Goal: Task Accomplishment & Management: Manage account settings

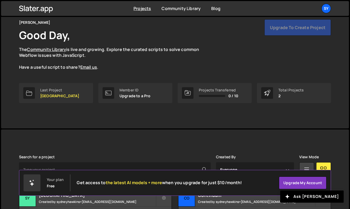
scroll to position [63, 0]
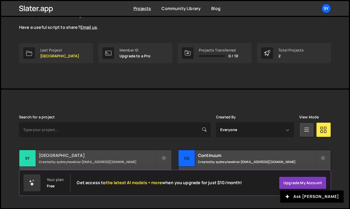
click at [104, 158] on h2 "Sydney" at bounding box center [97, 155] width 117 height 6
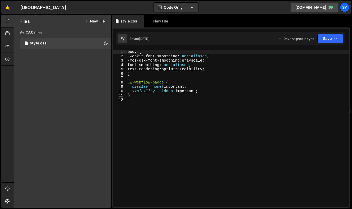
click at [150, 121] on div "body { -webkit-font-smoothing : antialiased ; -moz-osx-font-smoothing : graysca…" at bounding box center [238, 133] width 222 height 166
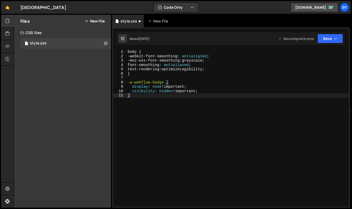
click at [33, 96] on div "Files New File Javascript files CSS files style.css 0 Copy share link Edit File…" at bounding box center [62, 111] width 97 height 193
click at [9, 46] on icon at bounding box center [7, 46] width 4 height 6
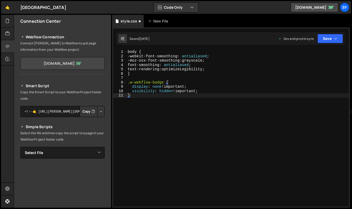
click at [52, 62] on link "sydneys-wondrous-site-fc1318.webflow.io" at bounding box center [62, 63] width 84 height 13
click at [141, 98] on div "body { -webkit-font-smoothing : antialiased ; -moz-osx-font-smoothing : graysca…" at bounding box center [238, 133] width 222 height 166
type textarea "visibility: hidden !important; }"
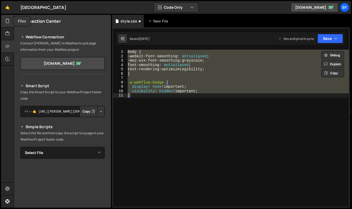
click at [12, 25] on div at bounding box center [7, 21] width 13 height 13
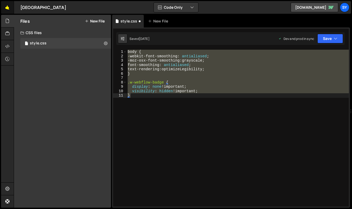
click at [10, 9] on link "🤙" at bounding box center [7, 7] width 13 height 13
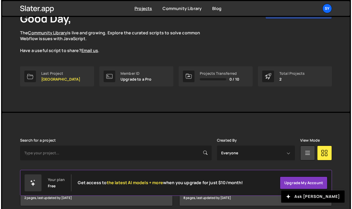
scroll to position [63, 0]
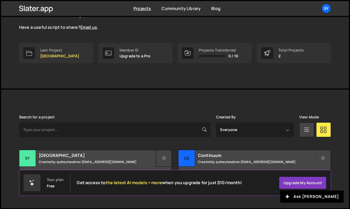
click at [163, 158] on icon at bounding box center [164, 158] width 4 height 5
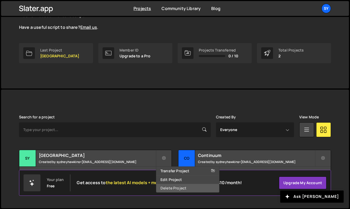
click at [173, 185] on link "Delete Project" at bounding box center [187, 188] width 63 height 8
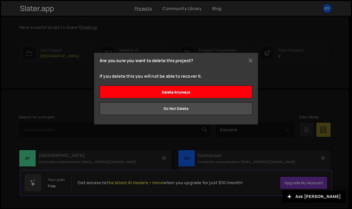
click at [175, 95] on input "Delete anyways" at bounding box center [176, 92] width 153 height 13
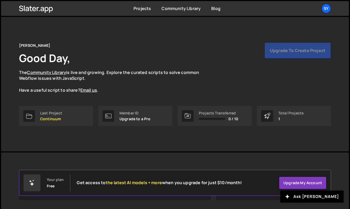
click at [290, 49] on div "Upgrade to create project" at bounding box center [297, 50] width 67 height 16
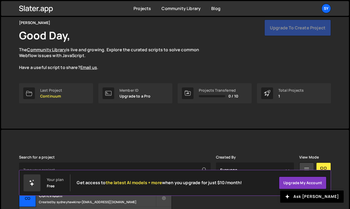
scroll to position [63, 0]
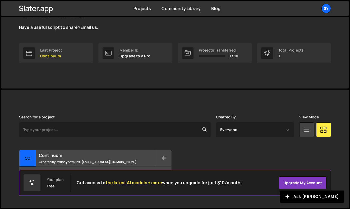
click at [306, 129] on icon at bounding box center [306, 130] width 7 height 10
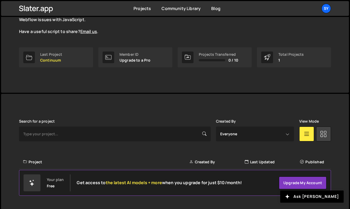
click at [325, 136] on icon at bounding box center [323, 134] width 7 height 10
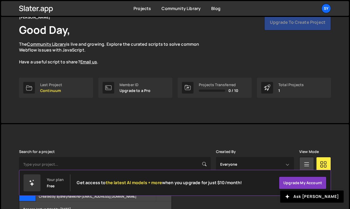
scroll to position [0, 0]
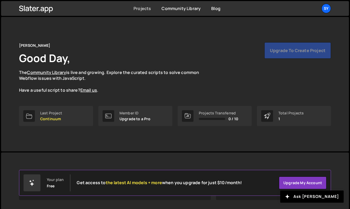
click at [139, 7] on link "Projects" at bounding box center [141, 9] width 17 height 6
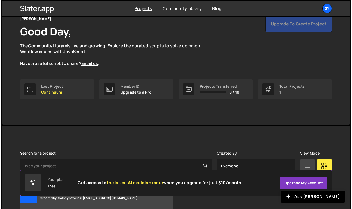
scroll to position [63, 0]
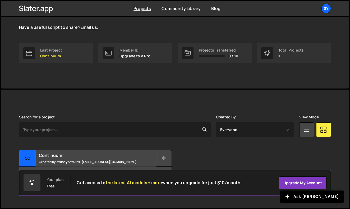
click at [165, 158] on icon at bounding box center [164, 158] width 4 height 5
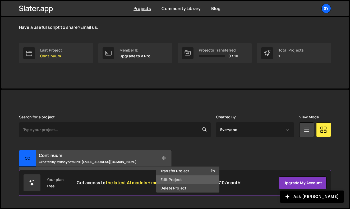
click at [175, 179] on link "Edit Project" at bounding box center [187, 179] width 63 height 8
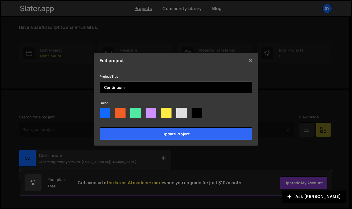
click at [202, 88] on input "Continuum" at bounding box center [176, 87] width 153 height 12
type input "Project"
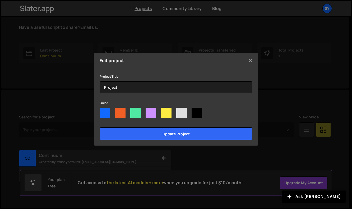
click at [196, 113] on div at bounding box center [196, 113] width 11 height 11
click at [195, 111] on input"] "radio" at bounding box center [192, 109] width 3 height 3
radio input"] "true"
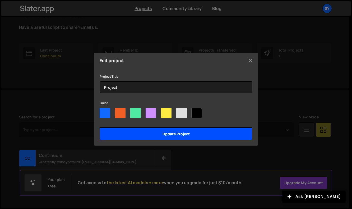
click at [187, 133] on input "Update project" at bounding box center [176, 133] width 153 height 13
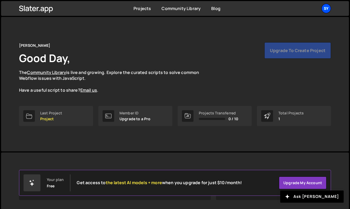
click at [328, 9] on div "Sy" at bounding box center [326, 9] width 10 height 10
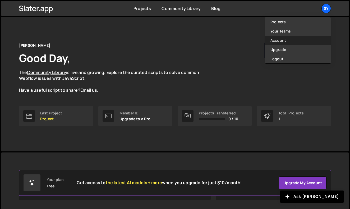
click at [288, 39] on link "Account" at bounding box center [297, 40] width 65 height 9
